Goal: Information Seeking & Learning: Learn about a topic

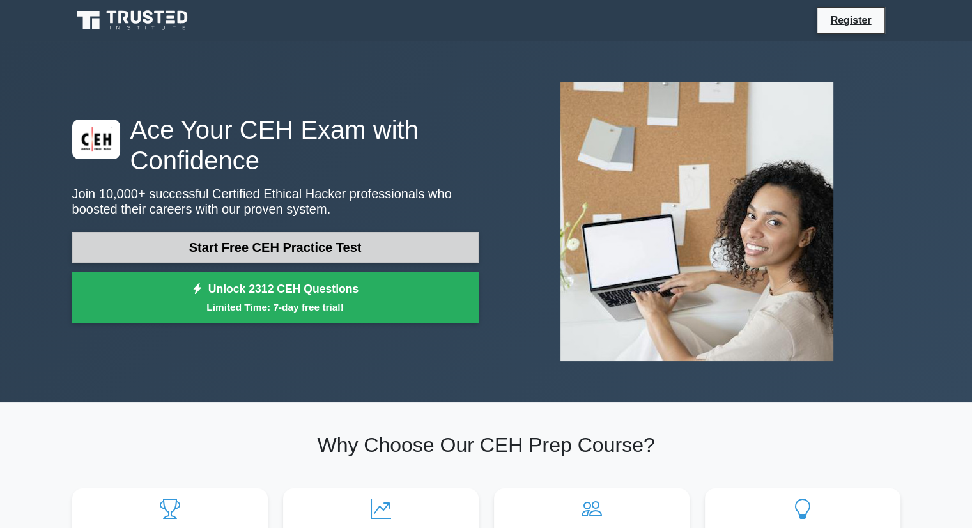
click at [355, 242] on link "Start Free CEH Practice Test" at bounding box center [275, 247] width 407 height 31
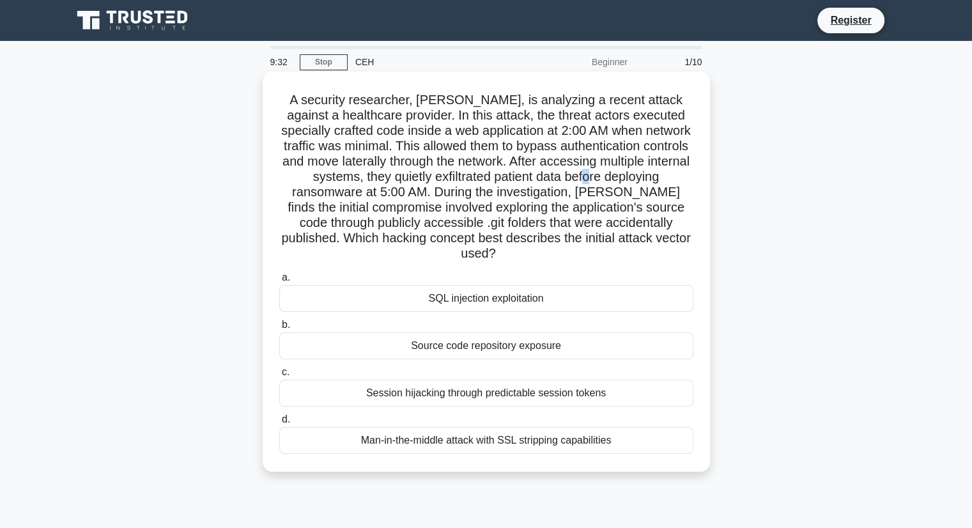
click at [644, 179] on h5 "A security researcher, [PERSON_NAME], is analyzing a recent attack against a he…" at bounding box center [486, 177] width 417 height 170
click at [430, 191] on h5 "A security researcher, [PERSON_NAME], is analyzing a recent attack against a he…" at bounding box center [486, 177] width 417 height 170
click at [499, 334] on div "Source code repository exposure" at bounding box center [486, 345] width 414 height 27
click at [279, 329] on input "b. Source code repository exposure" at bounding box center [279, 325] width 0 height 8
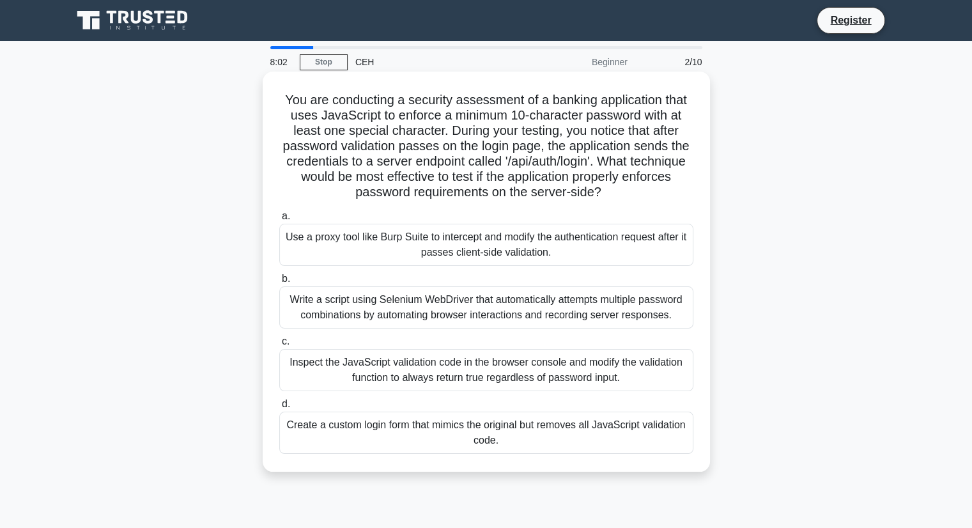
click at [464, 253] on div "Use a proxy tool like Burp Suite to intercept and modify the authentication req…" at bounding box center [486, 245] width 414 height 42
click at [279, 221] on input "a. Use a proxy tool like Burp Suite to intercept and modify the authentication …" at bounding box center [279, 216] width 0 height 8
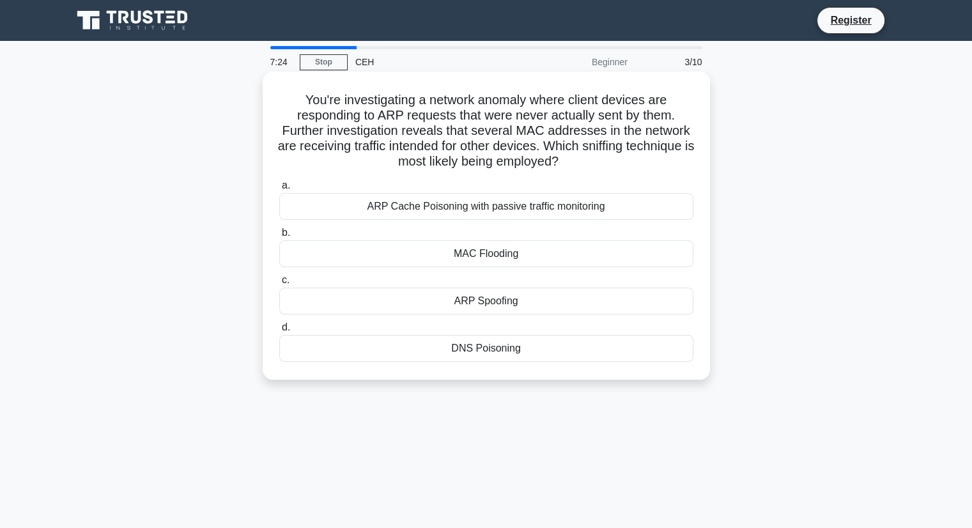
click at [500, 210] on div "ARP Cache Poisoning with passive traffic monitoring" at bounding box center [486, 206] width 414 height 27
click at [279, 190] on input "[PERSON_NAME] Cache Poisoning with passive traffic monitoring" at bounding box center [279, 186] width 0 height 8
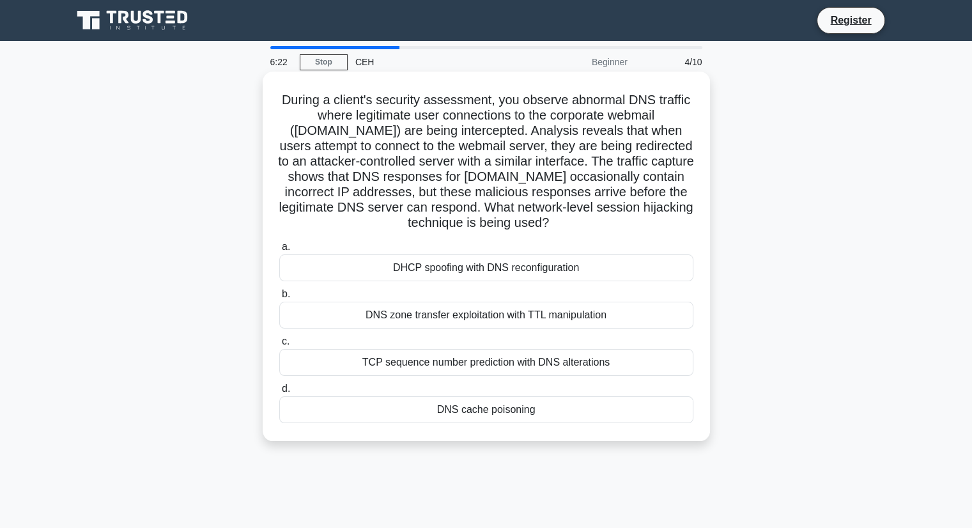
click at [504, 260] on div "DHCP spoofing with DNS reconfiguration" at bounding box center [486, 267] width 414 height 27
click at [279, 251] on input "a. DHCP spoofing with DNS reconfiguration" at bounding box center [279, 247] width 0 height 8
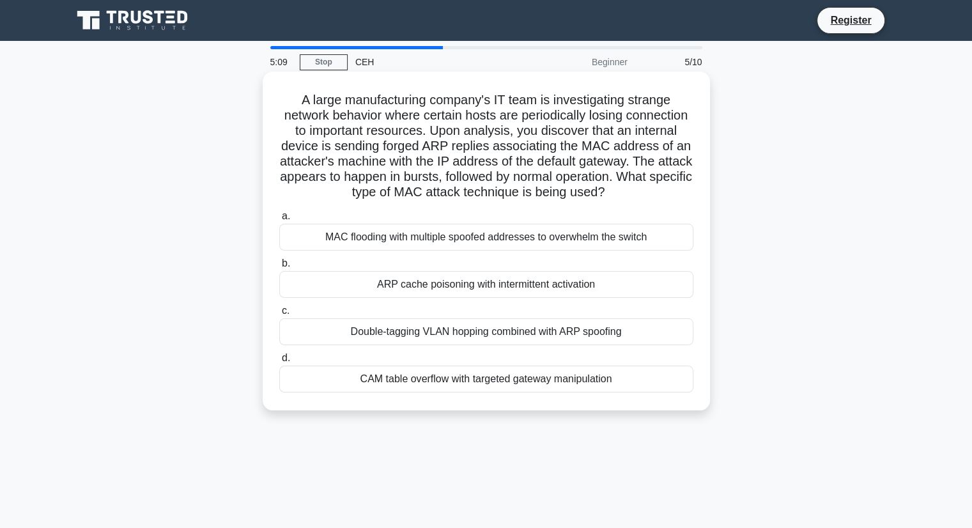
click at [458, 251] on div "MAC flooding with multiple spoofed addresses to overwhelm the switch" at bounding box center [486, 237] width 414 height 27
click at [279, 221] on input "a. MAC flooding with multiple spoofed addresses to overwhelm the switch" at bounding box center [279, 216] width 0 height 8
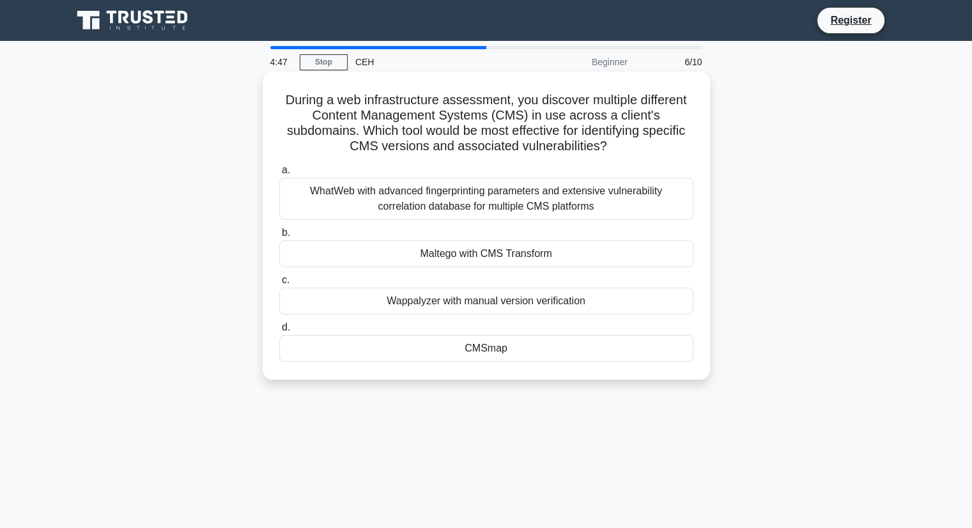
click at [493, 349] on div "CMSmap" at bounding box center [486, 348] width 414 height 27
click at [279, 332] on input "d. CMSmap" at bounding box center [279, 327] width 0 height 8
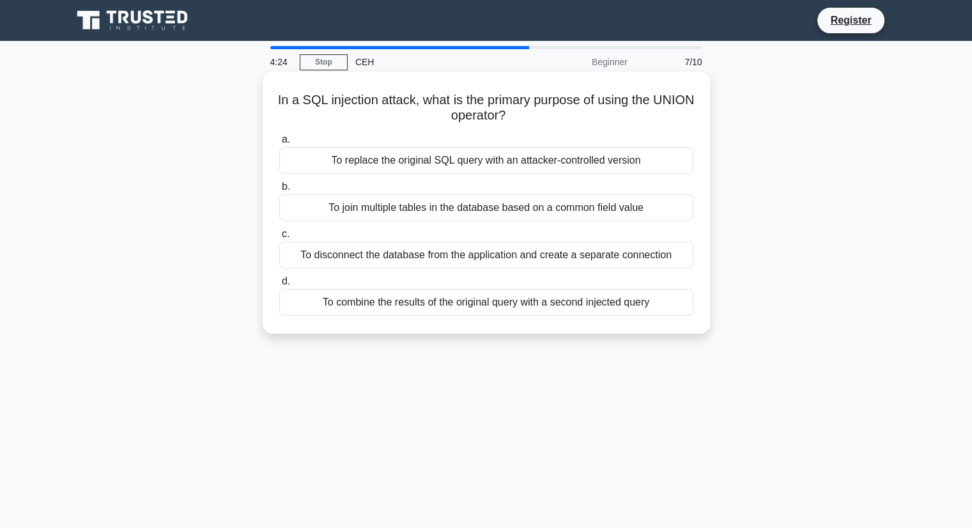
click at [560, 303] on div "To combine the results of the original query with a second injected query" at bounding box center [486, 302] width 414 height 27
click at [279, 286] on input "d. To combine the results of the original query with a second injected query" at bounding box center [279, 281] width 0 height 8
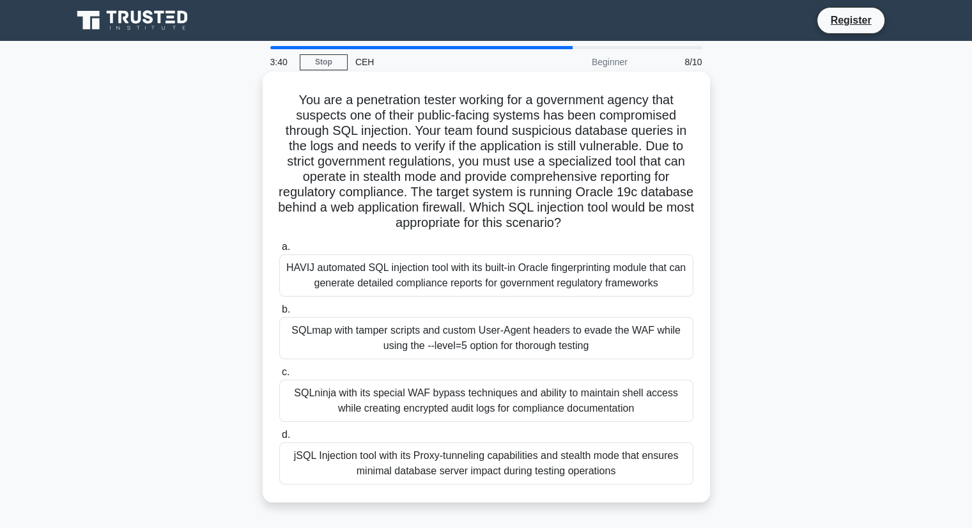
click at [526, 316] on label "b. SQLmap with tamper scripts and custom User-Agent headers to evade the WAF wh…" at bounding box center [486, 331] width 414 height 58
click at [279, 314] on input "b. SQLmap with tamper scripts and custom User-Agent headers to evade the WAF wh…" at bounding box center [279, 310] width 0 height 8
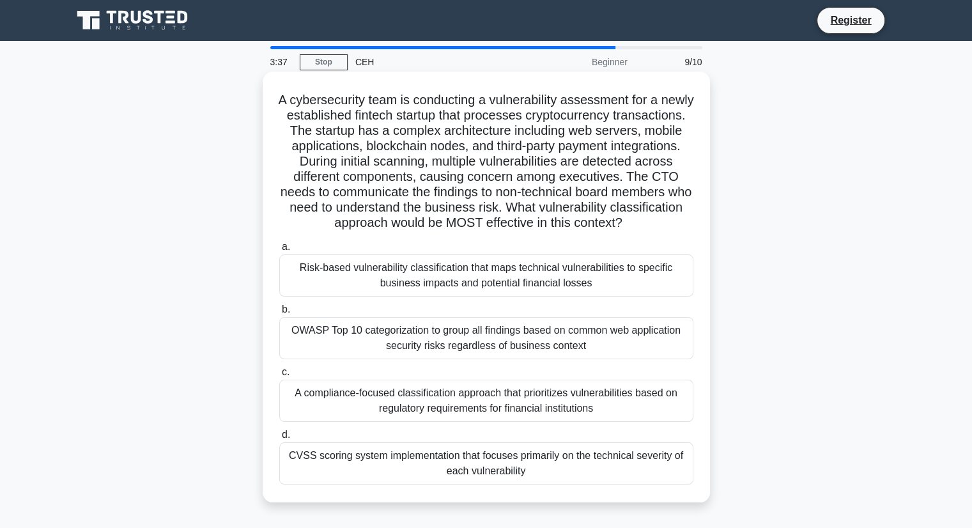
click at [532, 297] on div "Risk-based vulnerability classification that maps technical vulnerabilities to …" at bounding box center [486, 275] width 414 height 42
click at [279, 251] on input "a. Risk-based vulnerability classification that maps technical vulnerabilities …" at bounding box center [279, 247] width 0 height 8
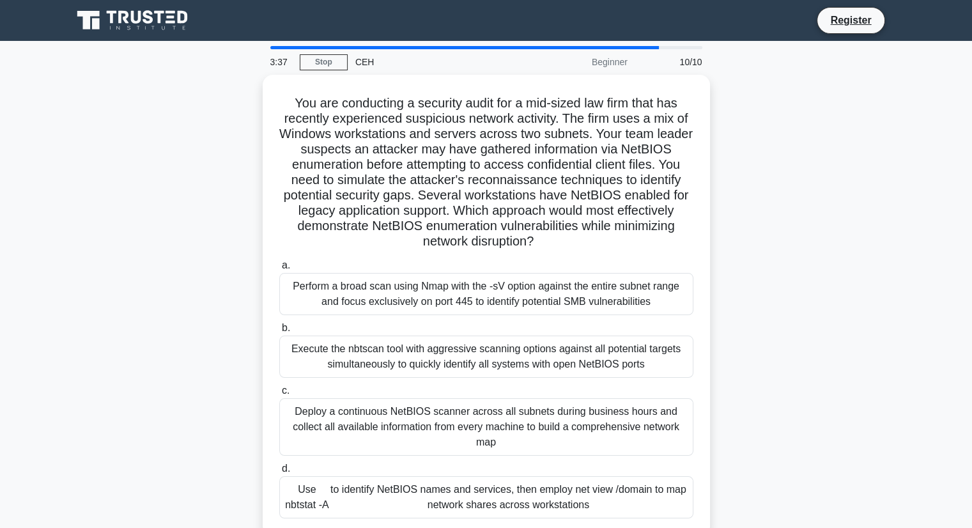
click at [532, 297] on div "Perform a broad scan using Nmap with the -sV option against the entire subnet r…" at bounding box center [486, 294] width 414 height 42
click at [279, 270] on input "a. Perform a broad scan using Nmap with the -sV option against the entire subne…" at bounding box center [279, 265] width 0 height 8
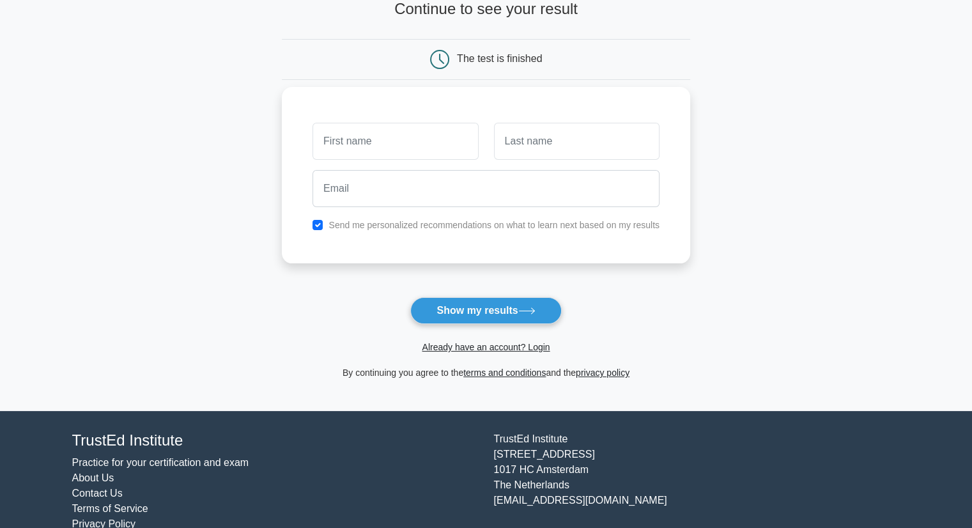
scroll to position [114, 0]
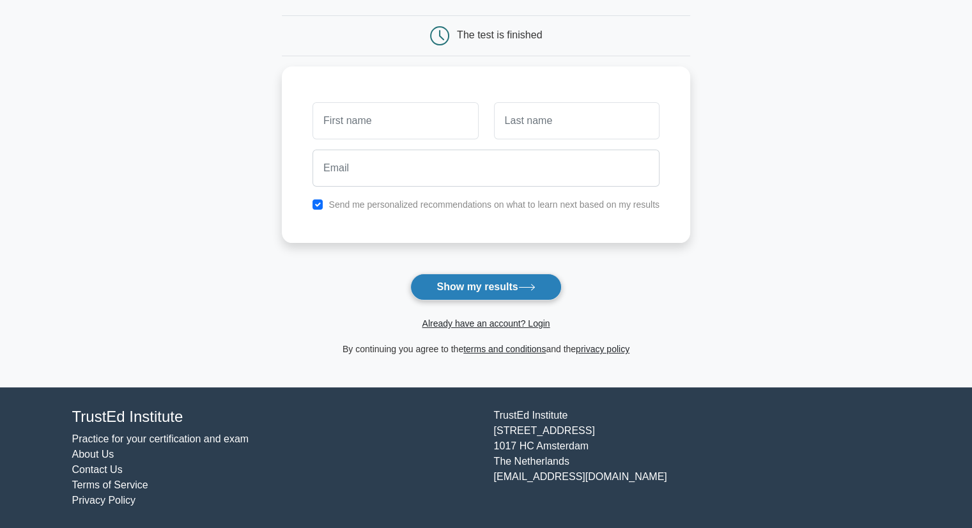
click at [453, 284] on button "Show my results" at bounding box center [485, 287] width 151 height 27
click at [397, 136] on div at bounding box center [395, 117] width 181 height 47
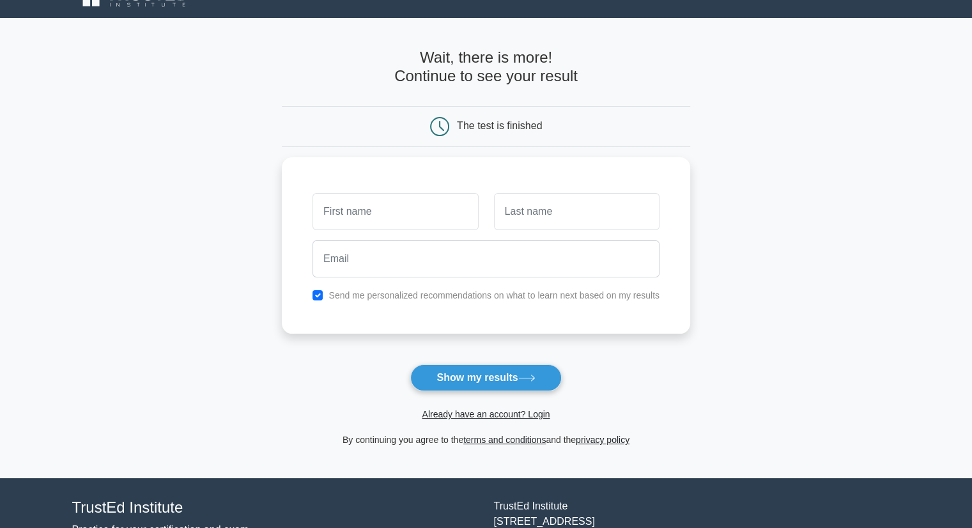
scroll to position [0, 0]
